Goal: Use online tool/utility: Utilize a website feature to perform a specific function

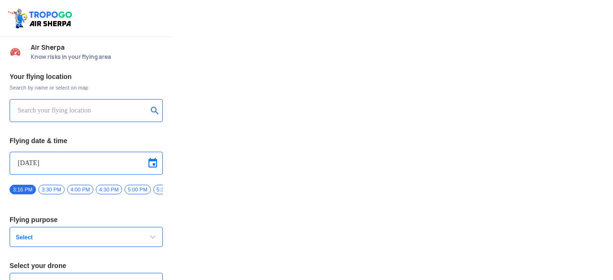
type input "Throttle Dopo"
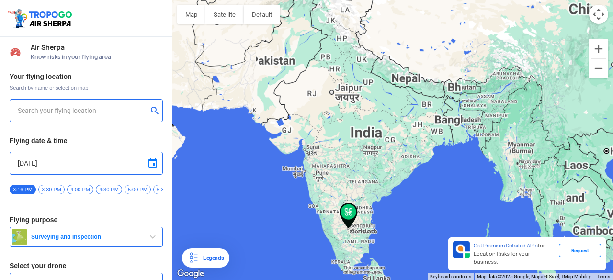
type input "897/D, 80 Feet Rd, opp. to pizza hut, [GEOGRAPHIC_DATA]"
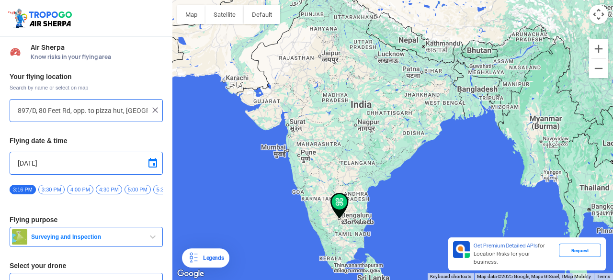
click at [151, 110] on img at bounding box center [155, 110] width 10 height 10
click at [98, 115] on input "text" at bounding box center [83, 111] width 130 height 12
type input "[STREET_ADDRESS]"
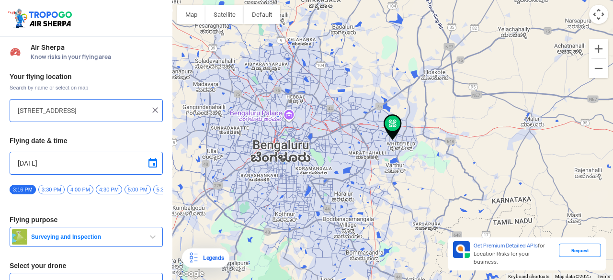
click at [151, 159] on span at bounding box center [153, 164] width 12 height 12
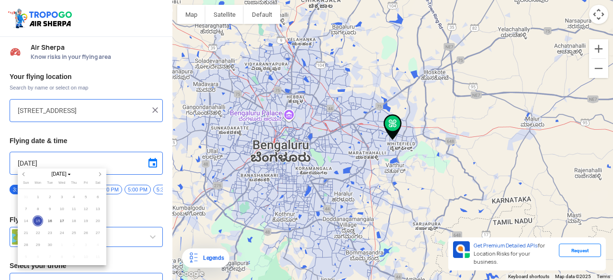
click at [25, 242] on span "28" at bounding box center [26, 245] width 11 height 11
click at [57, 221] on span "17" at bounding box center [62, 221] width 11 height 11
type input "[DATE]"
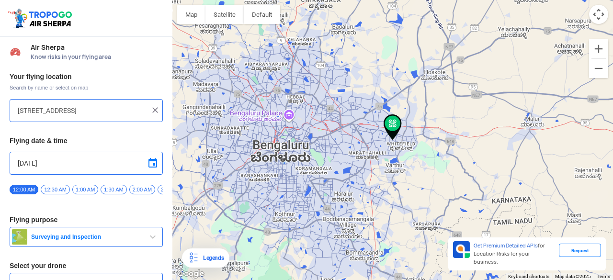
click at [140, 186] on span "2:00 AM" at bounding box center [142, 190] width 26 height 10
click at [91, 190] on span "2:00 PM" at bounding box center [101, 190] width 26 height 10
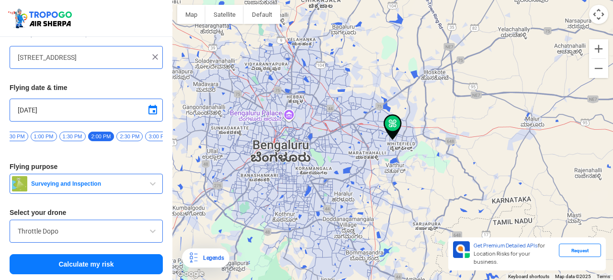
click at [150, 183] on span "button" at bounding box center [153, 184] width 12 height 12
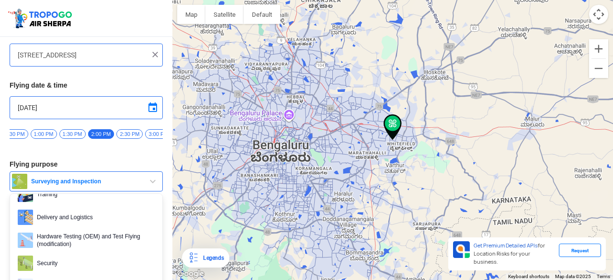
scroll to position [0, 0]
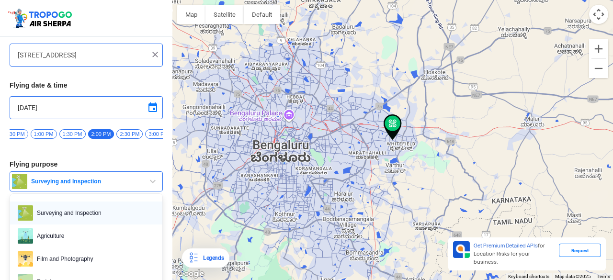
click at [118, 218] on span "Surveying and Inspection" at bounding box center [94, 213] width 122 height 15
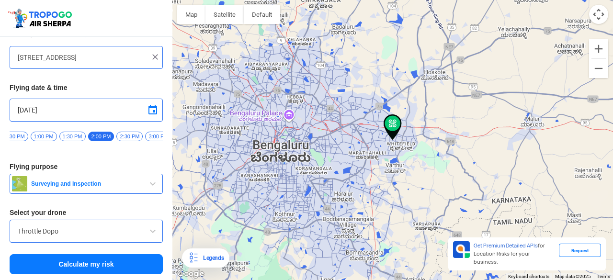
click at [145, 230] on input "Throttle Dopo" at bounding box center [86, 232] width 137 height 12
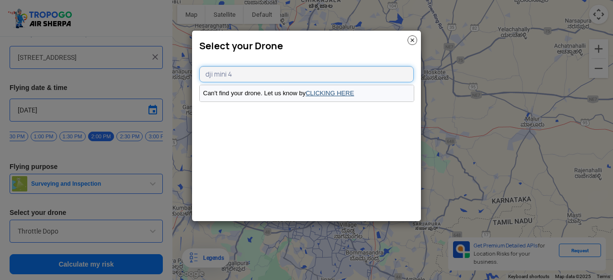
type input "dji mini 4"
click at [322, 92] on link "CLICKING HERE" at bounding box center [330, 93] width 48 height 7
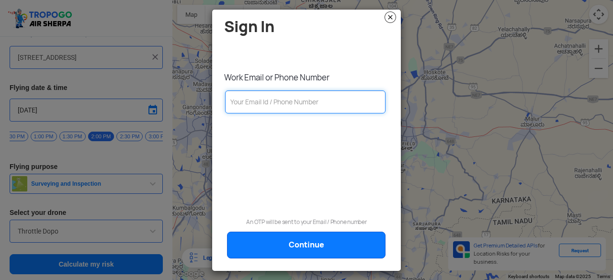
click at [298, 97] on input "text" at bounding box center [305, 102] width 161 height 23
type input "[EMAIL_ADDRESS][DOMAIN_NAME]"
click at [289, 247] on link "Continue" at bounding box center [306, 245] width 159 height 27
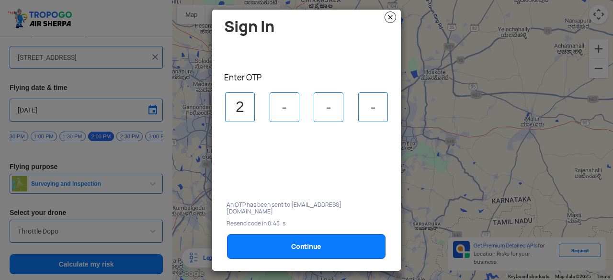
type input "2"
type input "6"
type input "4"
type input "0"
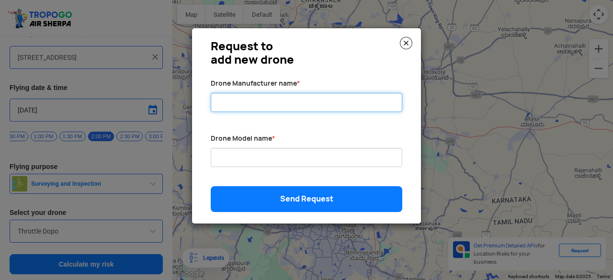
click at [317, 105] on input "Drone Manufacturer name *" at bounding box center [307, 102] width 192 height 19
type input "DJI"
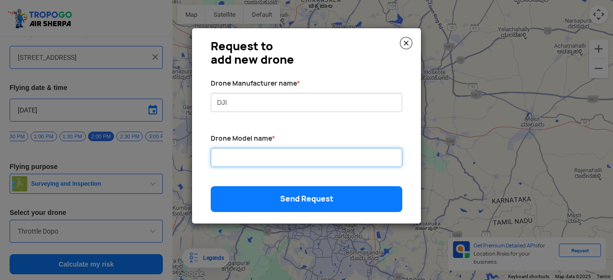
click at [270, 160] on input "Drone Manufacturer name *" at bounding box center [307, 157] width 192 height 19
type input "Mini 4 Pro"
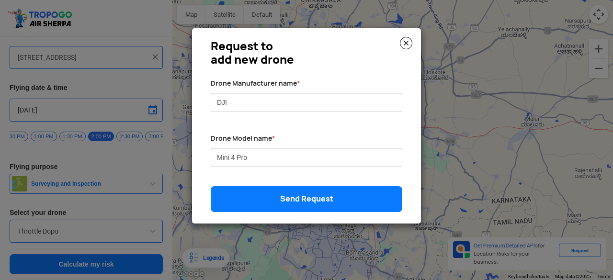
click at [260, 191] on link "Send Request" at bounding box center [307, 199] width 192 height 26
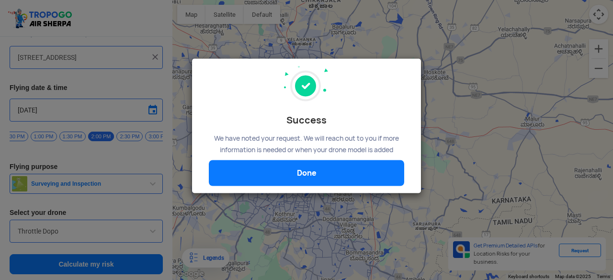
click at [295, 166] on link "Done" at bounding box center [307, 174] width 196 height 26
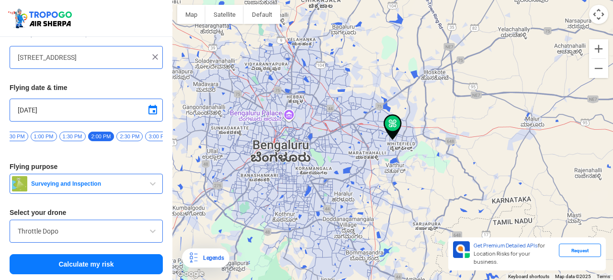
click at [122, 238] on div "Throttle Dopo" at bounding box center [86, 231] width 153 height 23
click at [151, 230] on span at bounding box center [153, 232] width 12 height 12
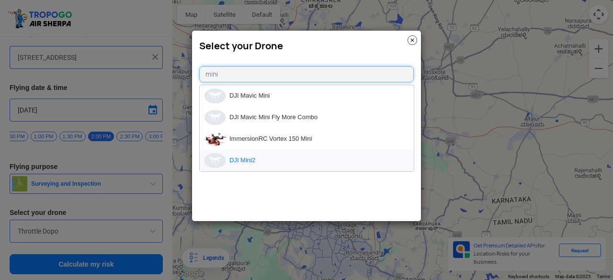
type input "mini"
click at [264, 160] on li "DJI Mini2" at bounding box center [307, 161] width 214 height 22
type input "DJI Mini2"
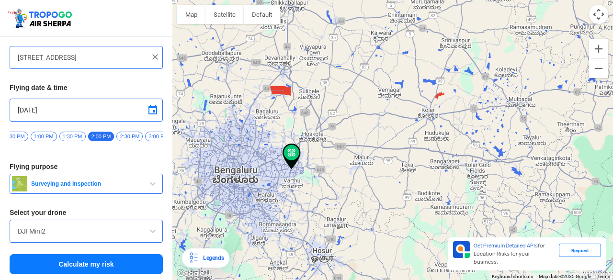
click at [119, 259] on button "Calculate my risk" at bounding box center [86, 264] width 153 height 20
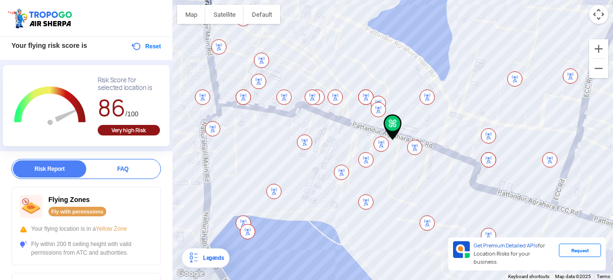
scroll to position [48, 0]
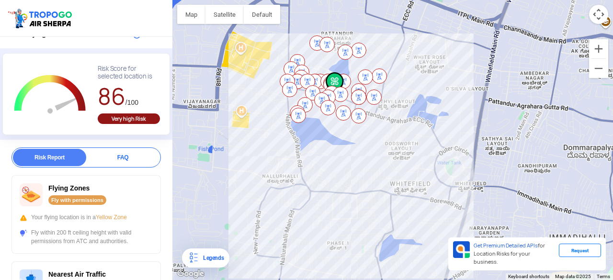
drag, startPoint x: 518, startPoint y: 112, endPoint x: 423, endPoint y: 95, distance: 96.8
click at [423, 95] on div at bounding box center [393, 140] width 441 height 280
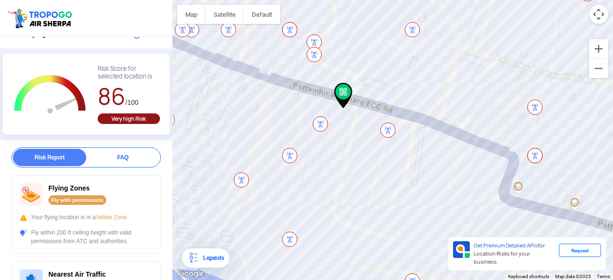
drag, startPoint x: 312, startPoint y: 112, endPoint x: 335, endPoint y: 104, distance: 25.0
click at [335, 104] on div at bounding box center [393, 140] width 441 height 280
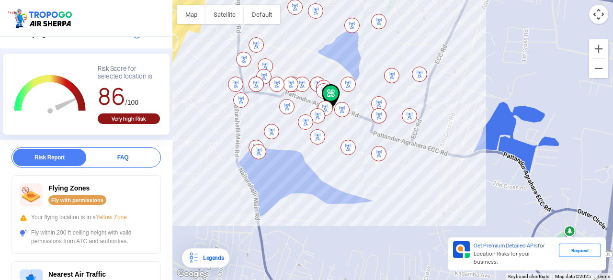
drag, startPoint x: 334, startPoint y: 108, endPoint x: 231, endPoint y: 65, distance: 111.3
click at [231, 65] on div at bounding box center [393, 140] width 441 height 280
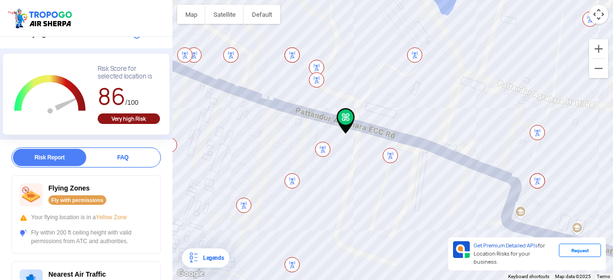
drag, startPoint x: 453, startPoint y: 124, endPoint x: 287, endPoint y: 76, distance: 173.1
click at [287, 76] on div at bounding box center [393, 140] width 441 height 280
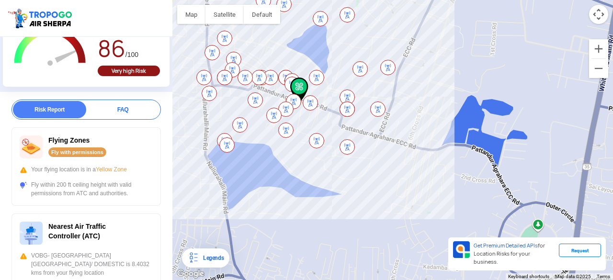
scroll to position [0, 0]
